Goal: Task Accomplishment & Management: Manage account settings

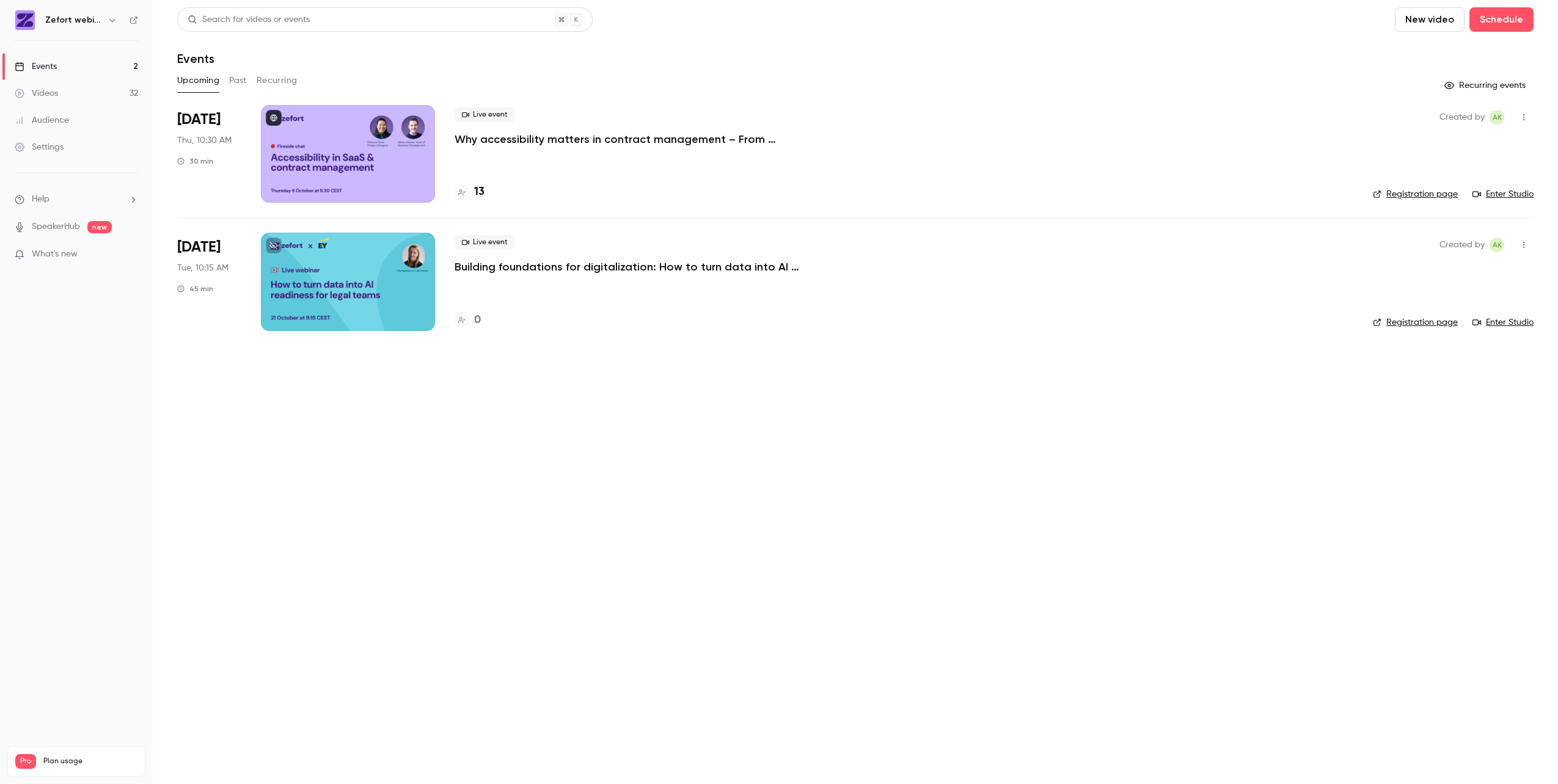
click at [681, 141] on p "Why accessibility matters in contract management – From regulation to real-worl…" at bounding box center [638, 139] width 366 height 15
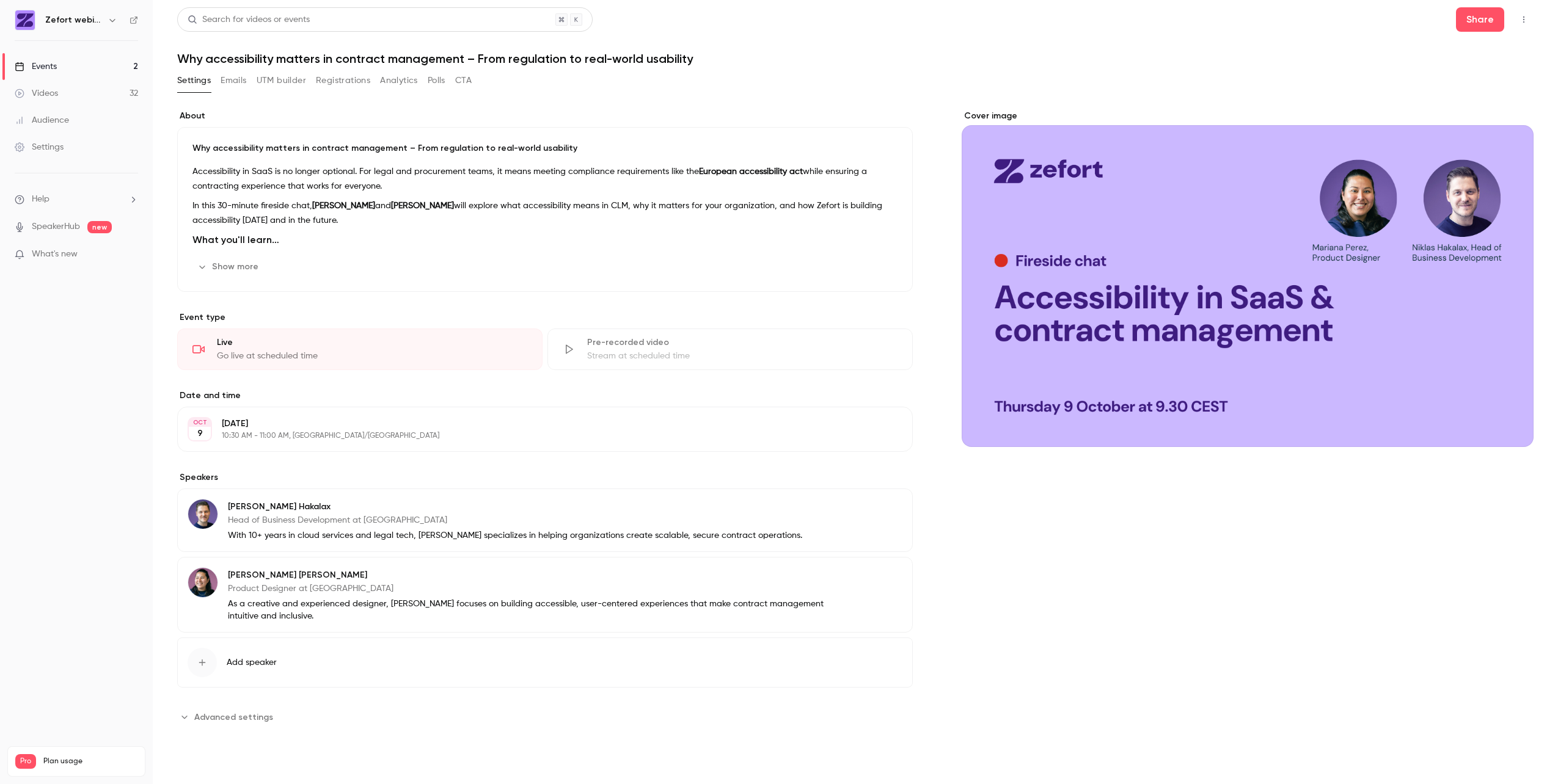
click at [1521, 24] on button "button" at bounding box center [1523, 19] width 20 height 20
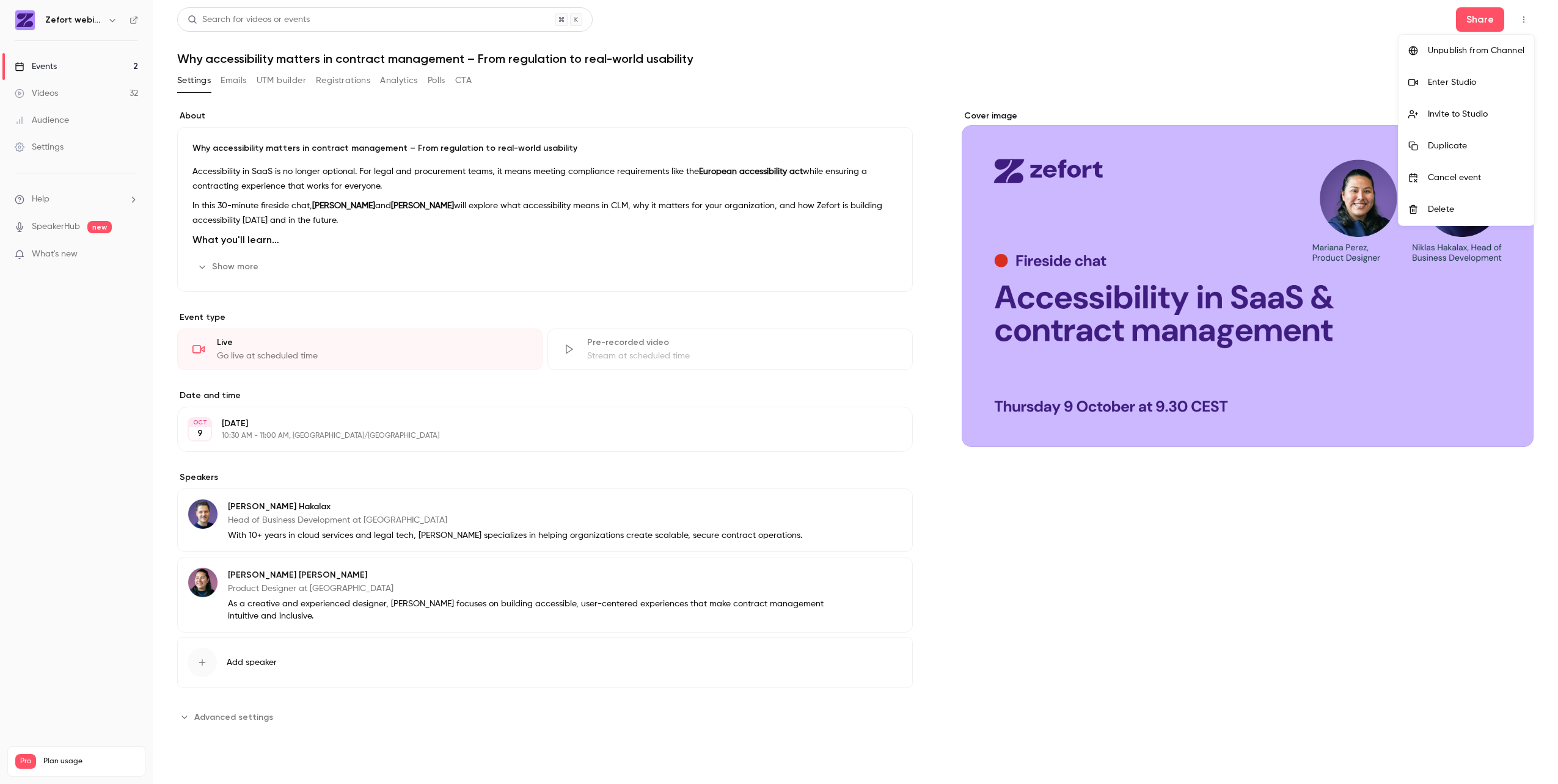
click at [1168, 66] on div at bounding box center [779, 392] width 1558 height 784
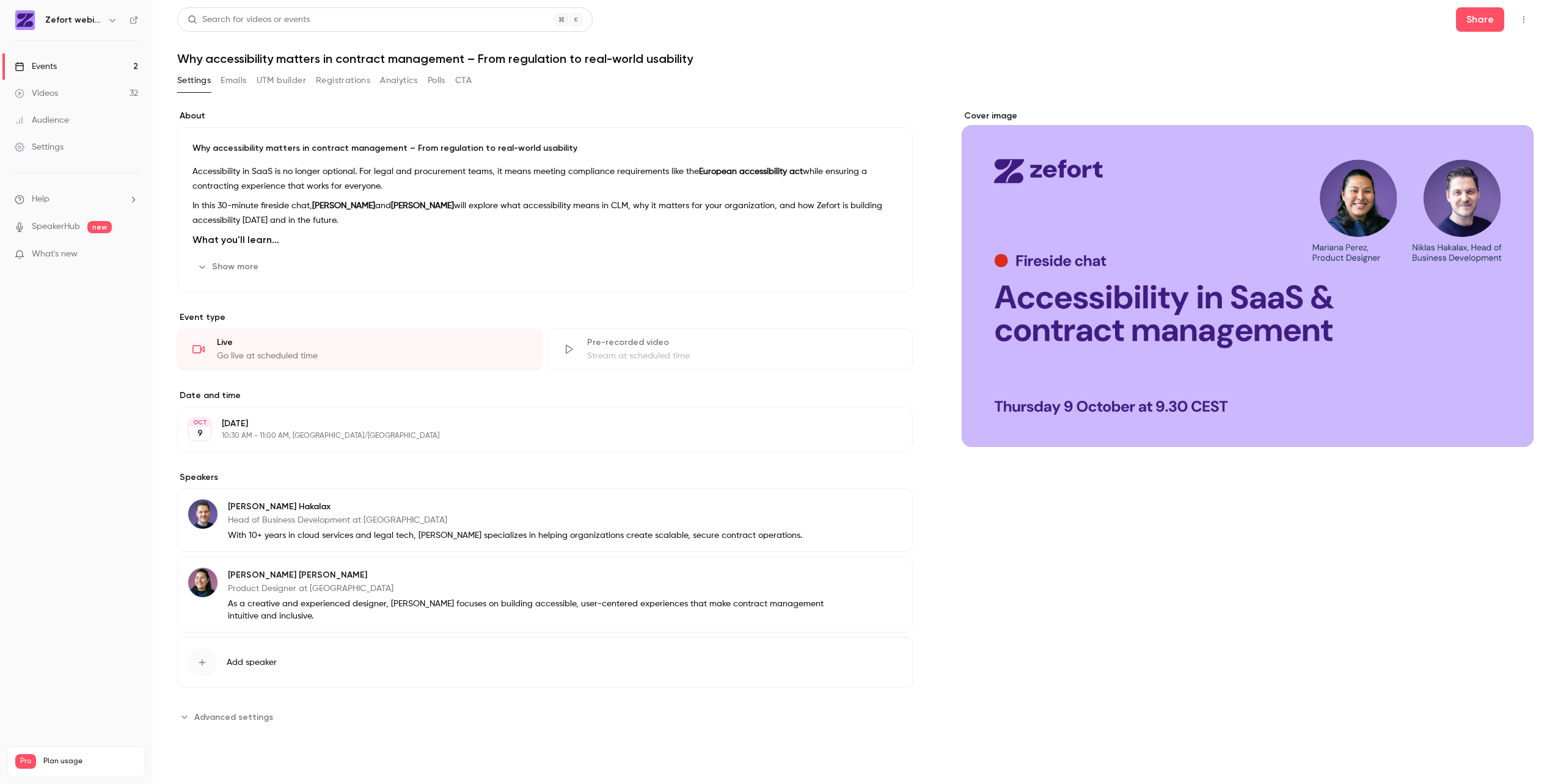
click at [357, 82] on button "Registrations" at bounding box center [343, 81] width 54 height 20
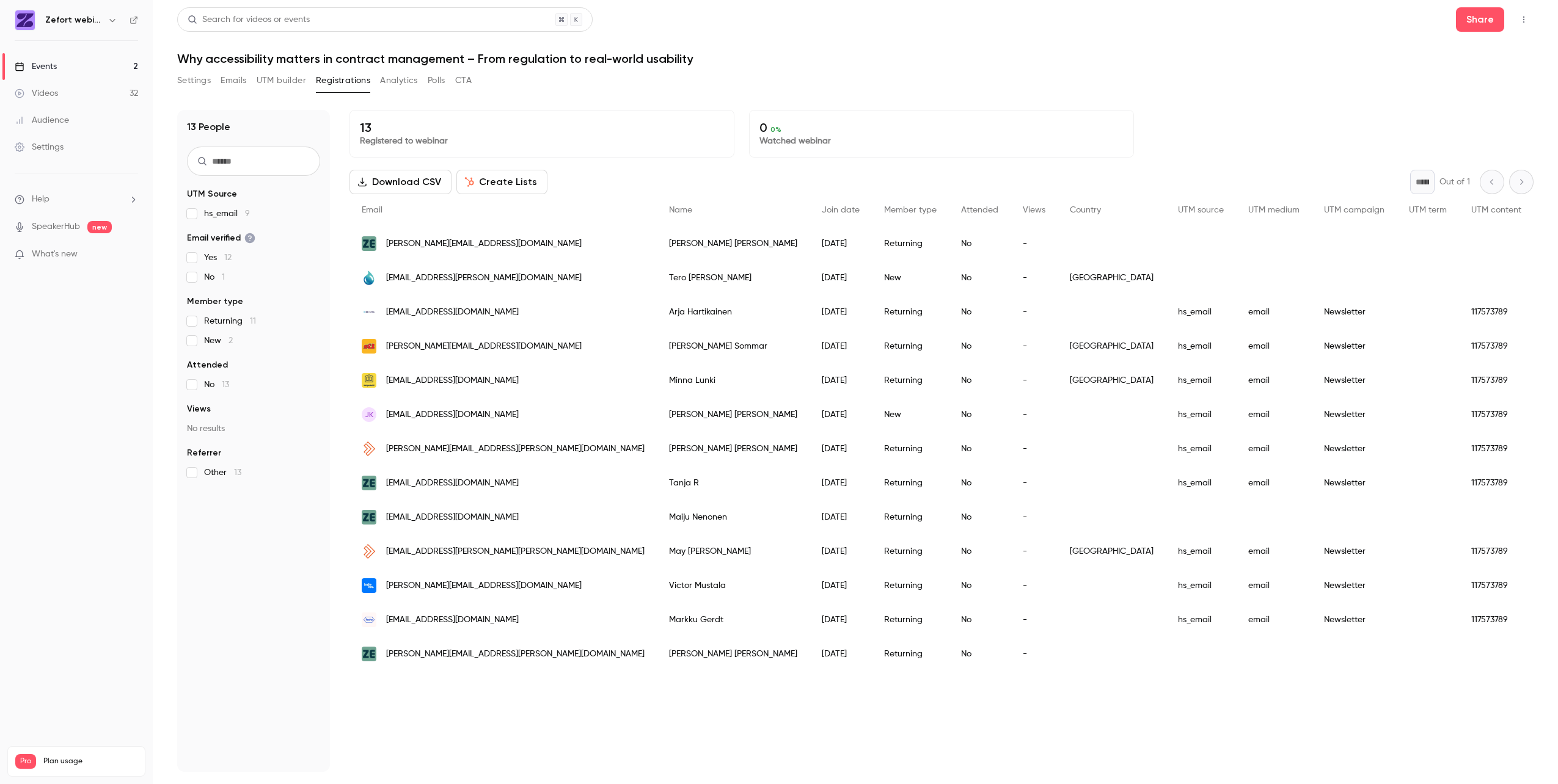
click at [522, 189] on button "Create Lists" at bounding box center [502, 182] width 91 height 24
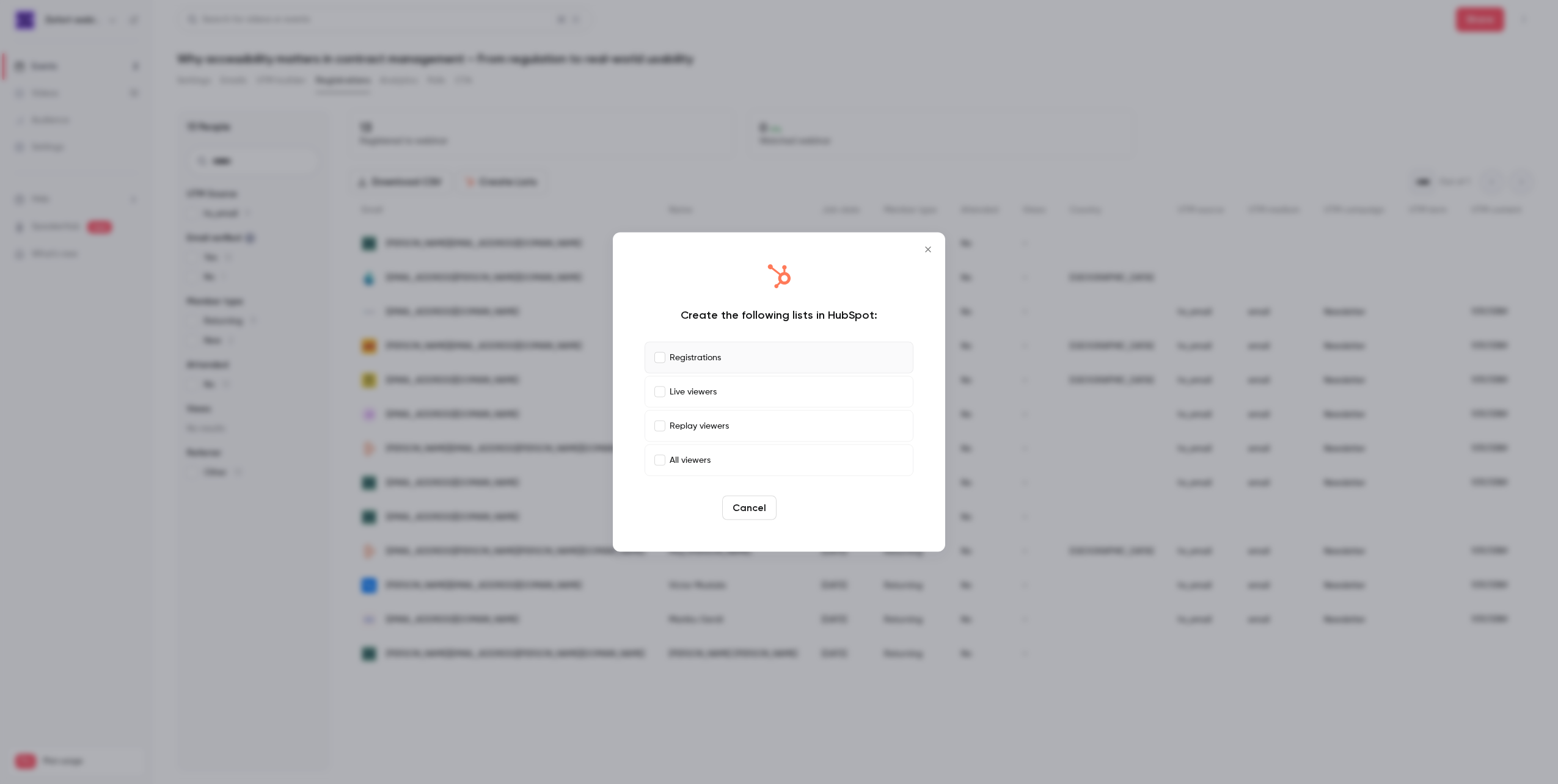
click at [821, 505] on button "Create" at bounding box center [809, 508] width 55 height 24
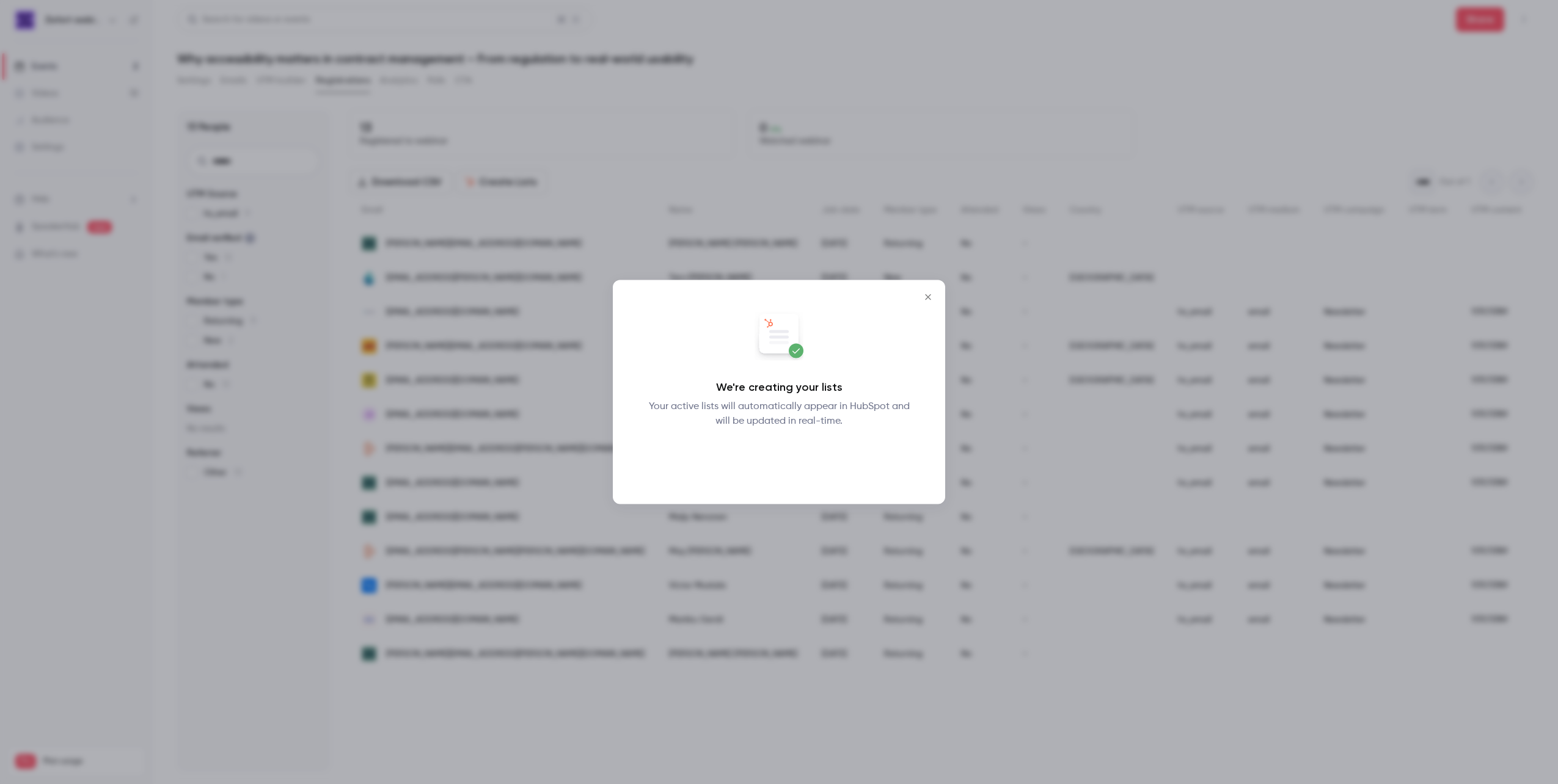
click at [775, 463] on button "Okay" at bounding box center [779, 460] width 45 height 24
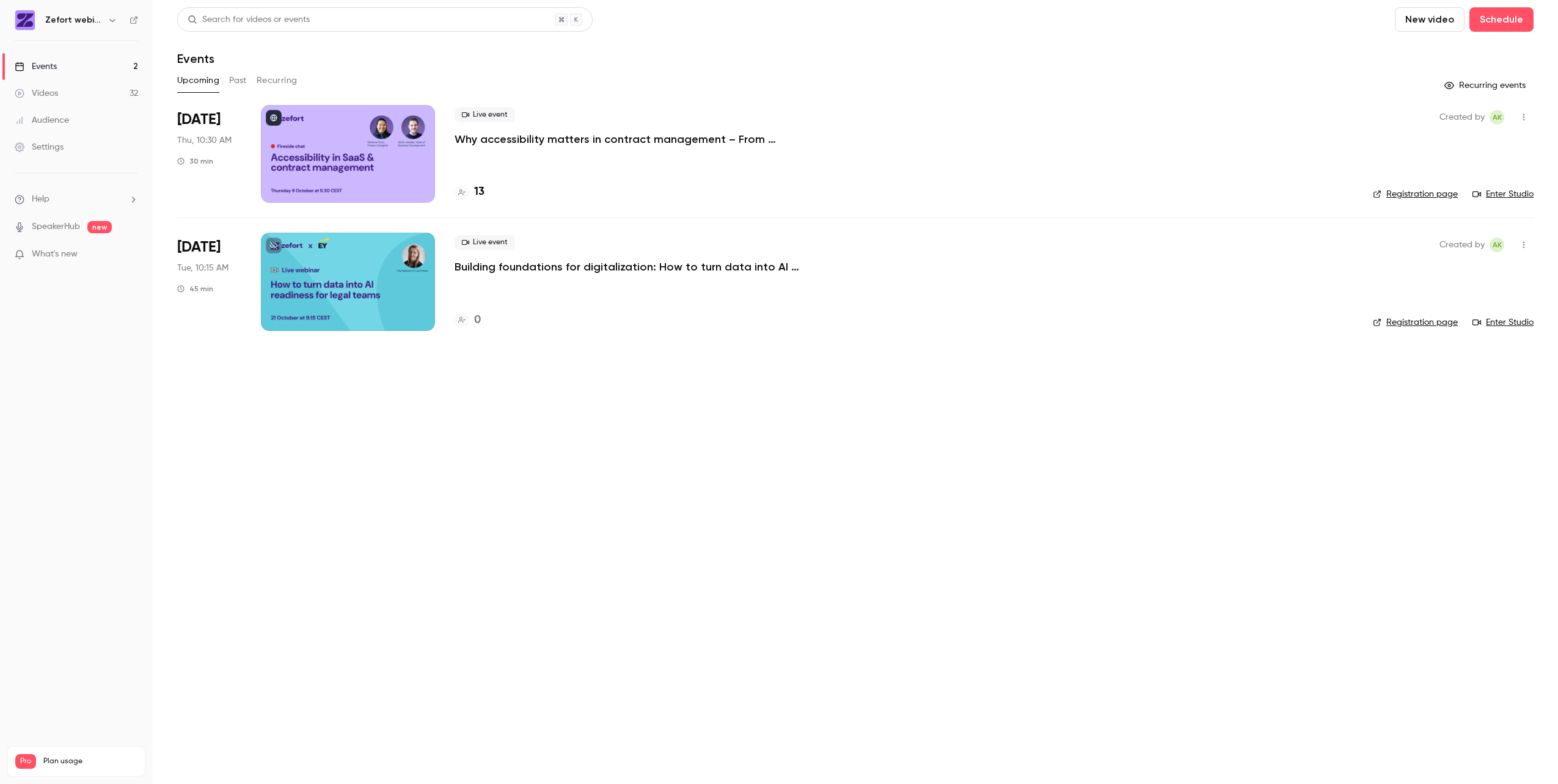
click at [59, 195] on li "Help" at bounding box center [76, 199] width 124 height 13
click at [195, 220] on span "Help center" at bounding box center [191, 223] width 47 height 13
